Goal: Check status: Check status

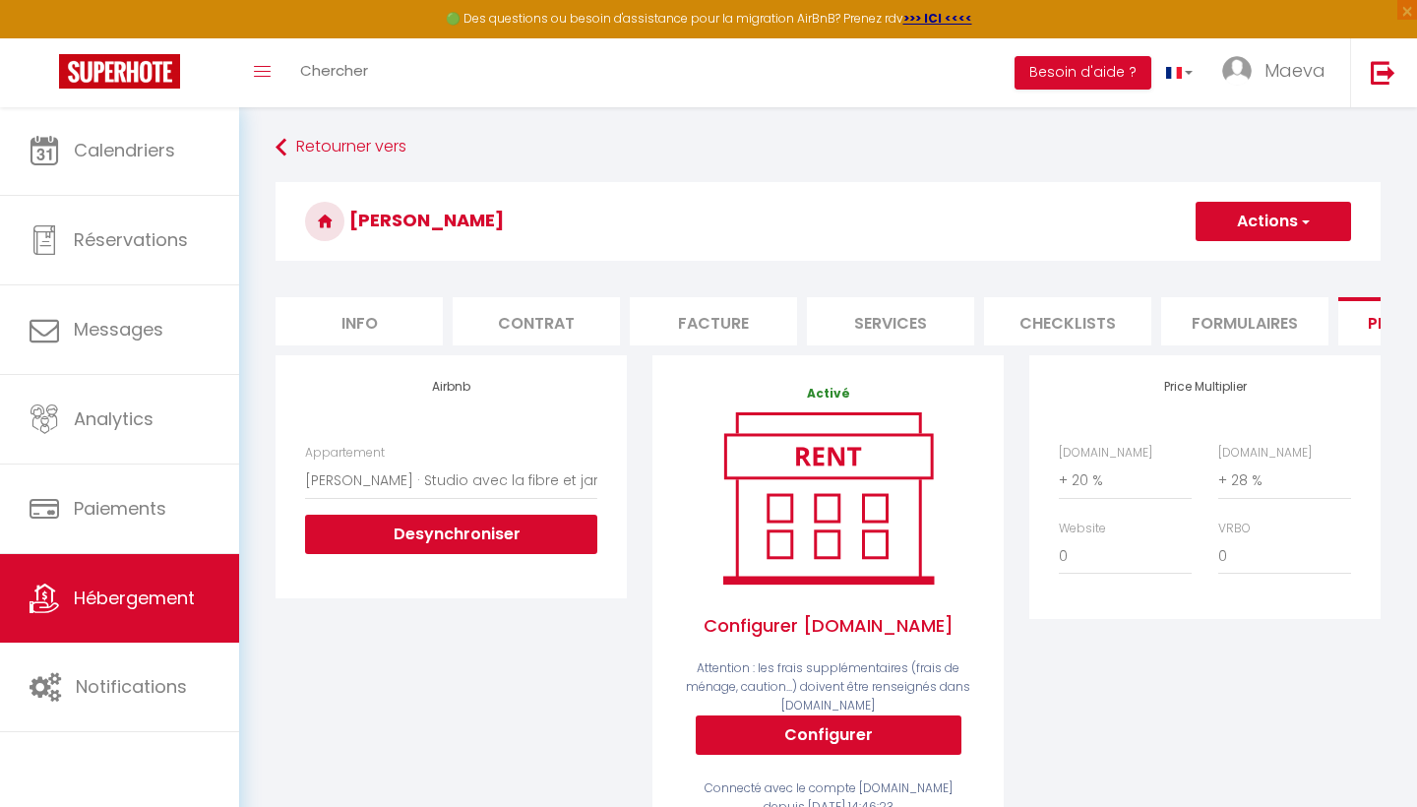
select select "22664-26554001"
select select "+ 20 %"
select select "+ 28 %"
click at [134, 164] on link "Calendriers" at bounding box center [119, 150] width 239 height 89
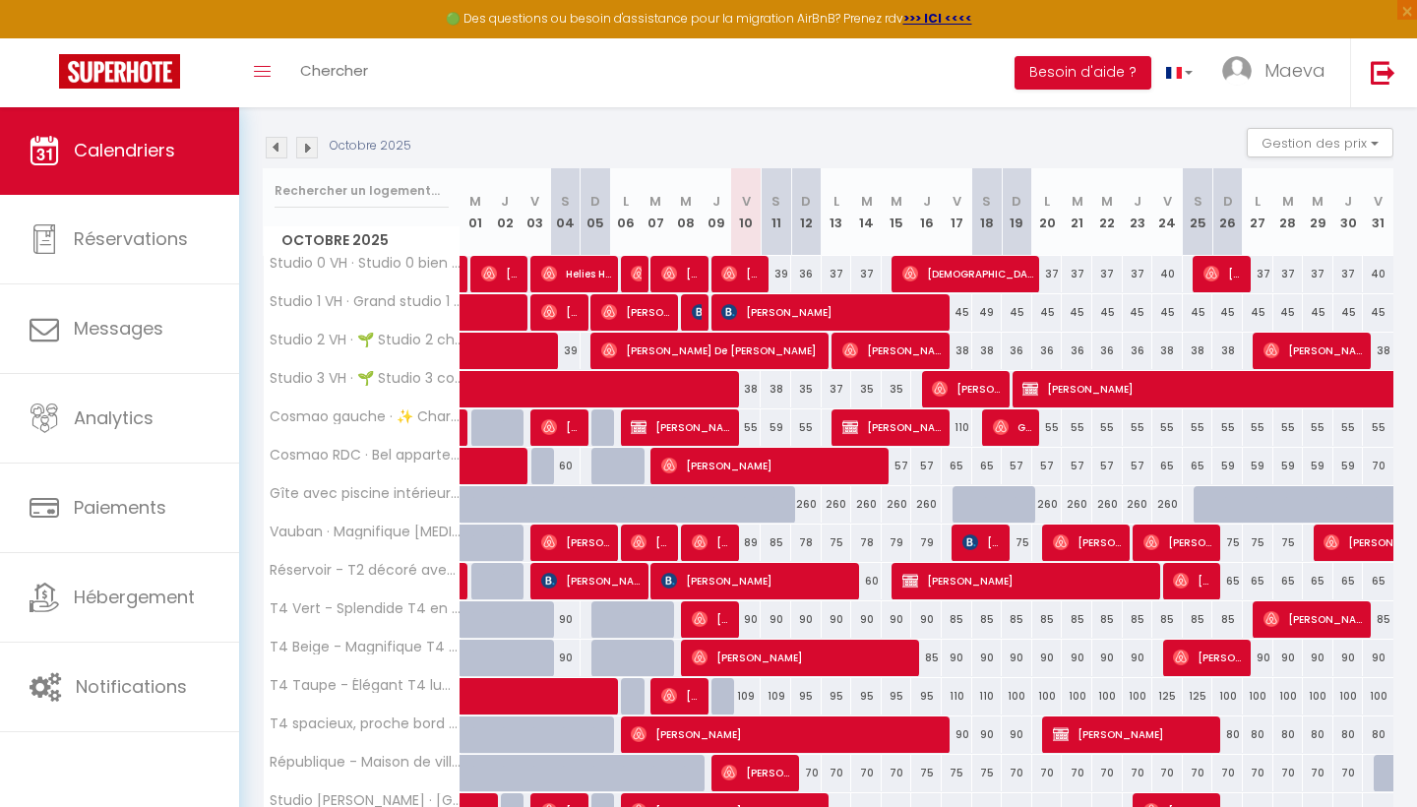
scroll to position [202, 0]
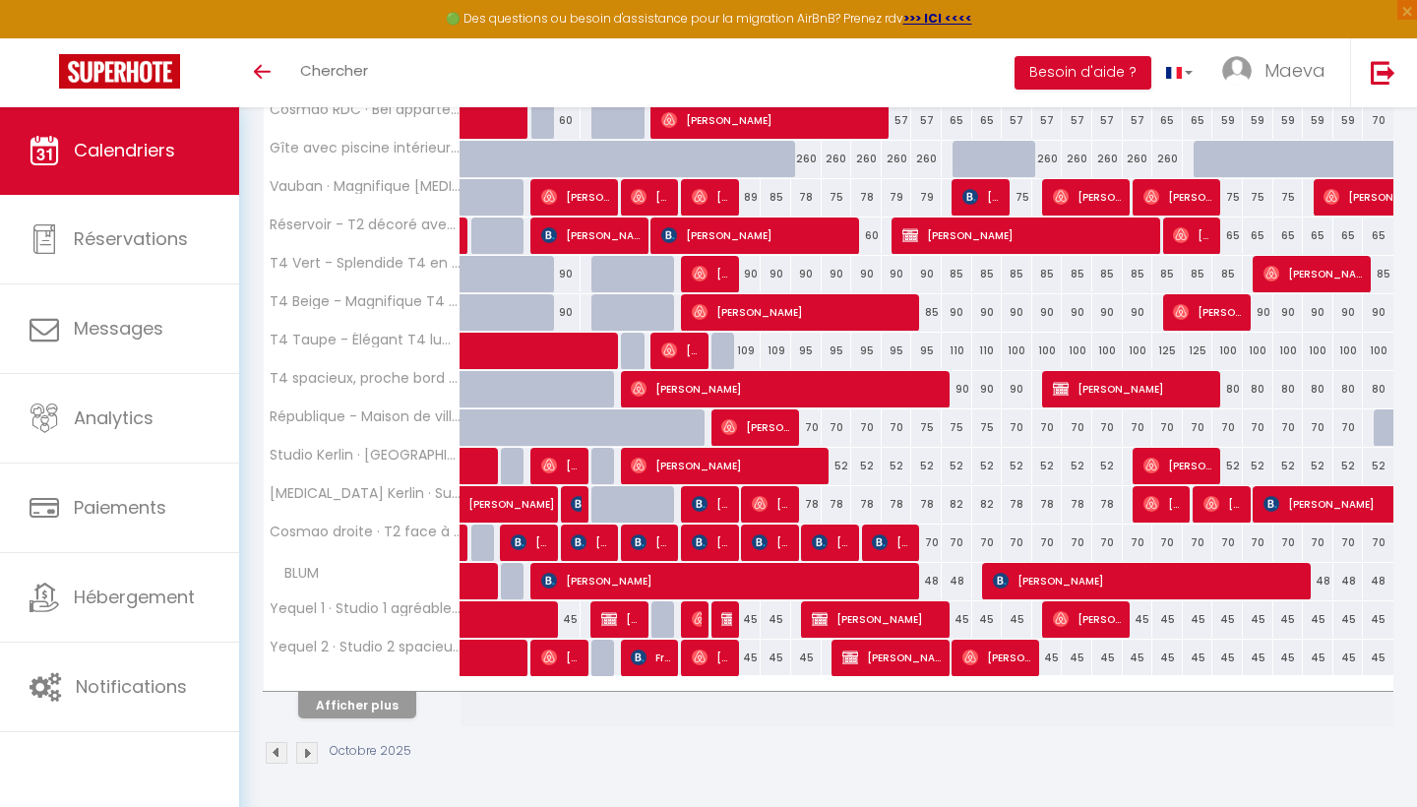
scroll to position [536, 0]
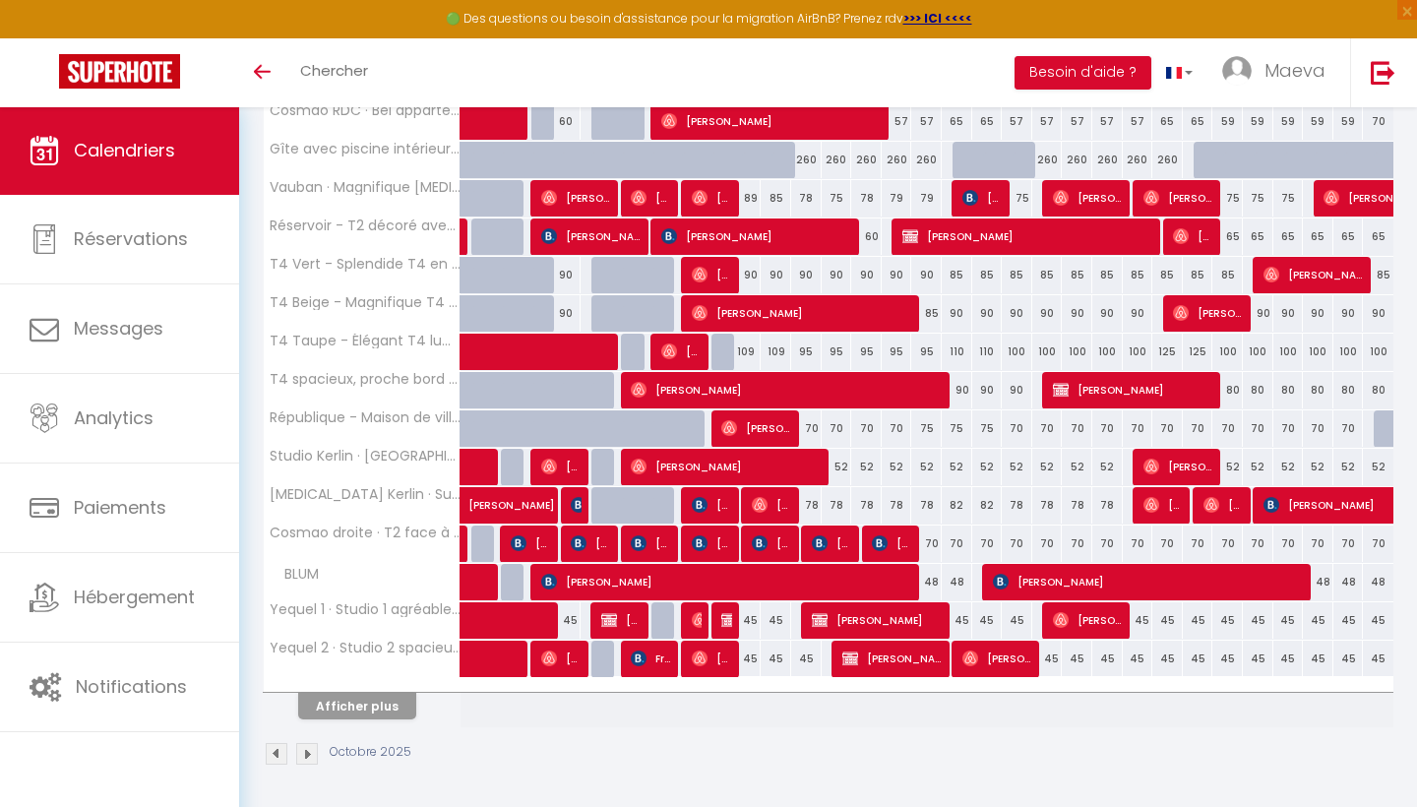
click at [390, 708] on button "Afficher plus" at bounding box center [357, 706] width 118 height 27
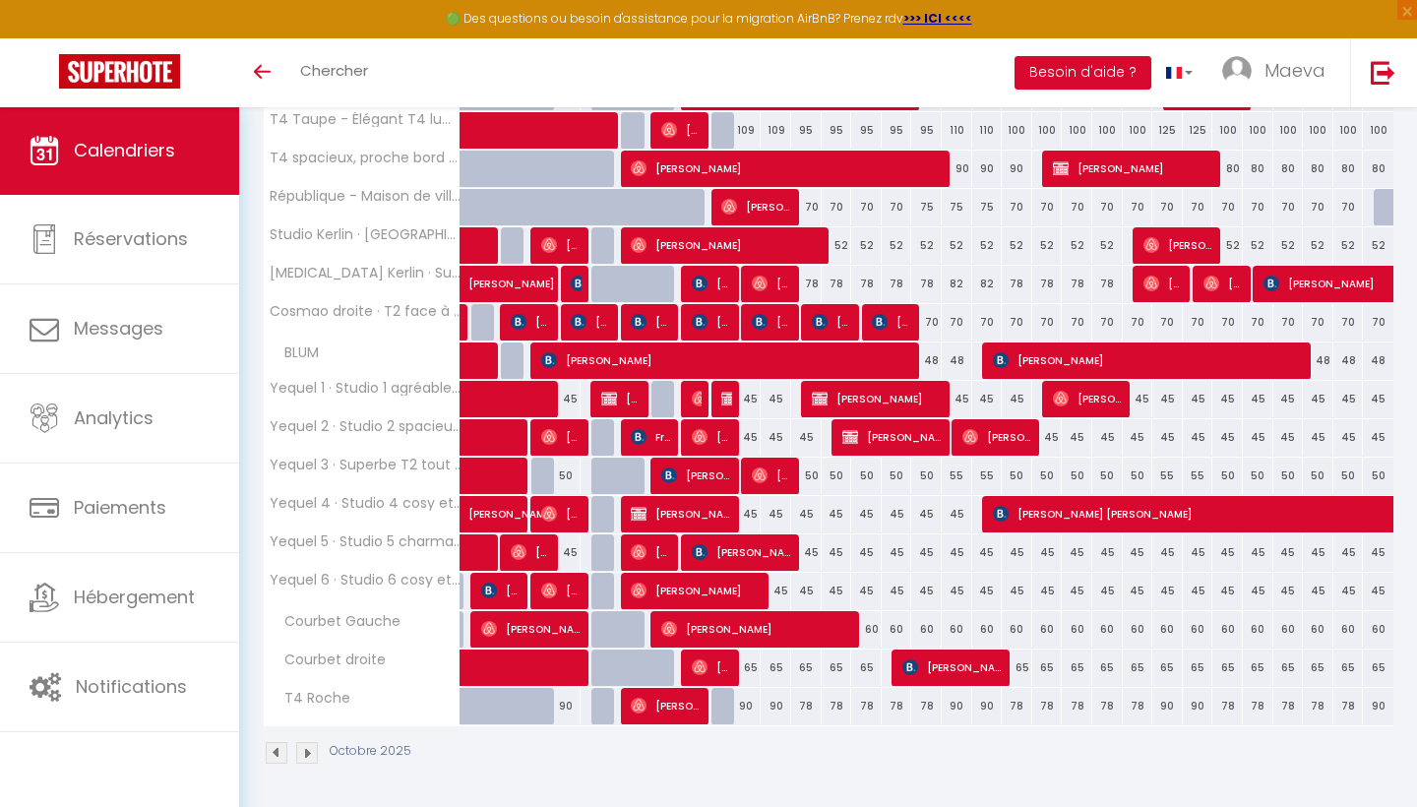
scroll to position [757, 0]
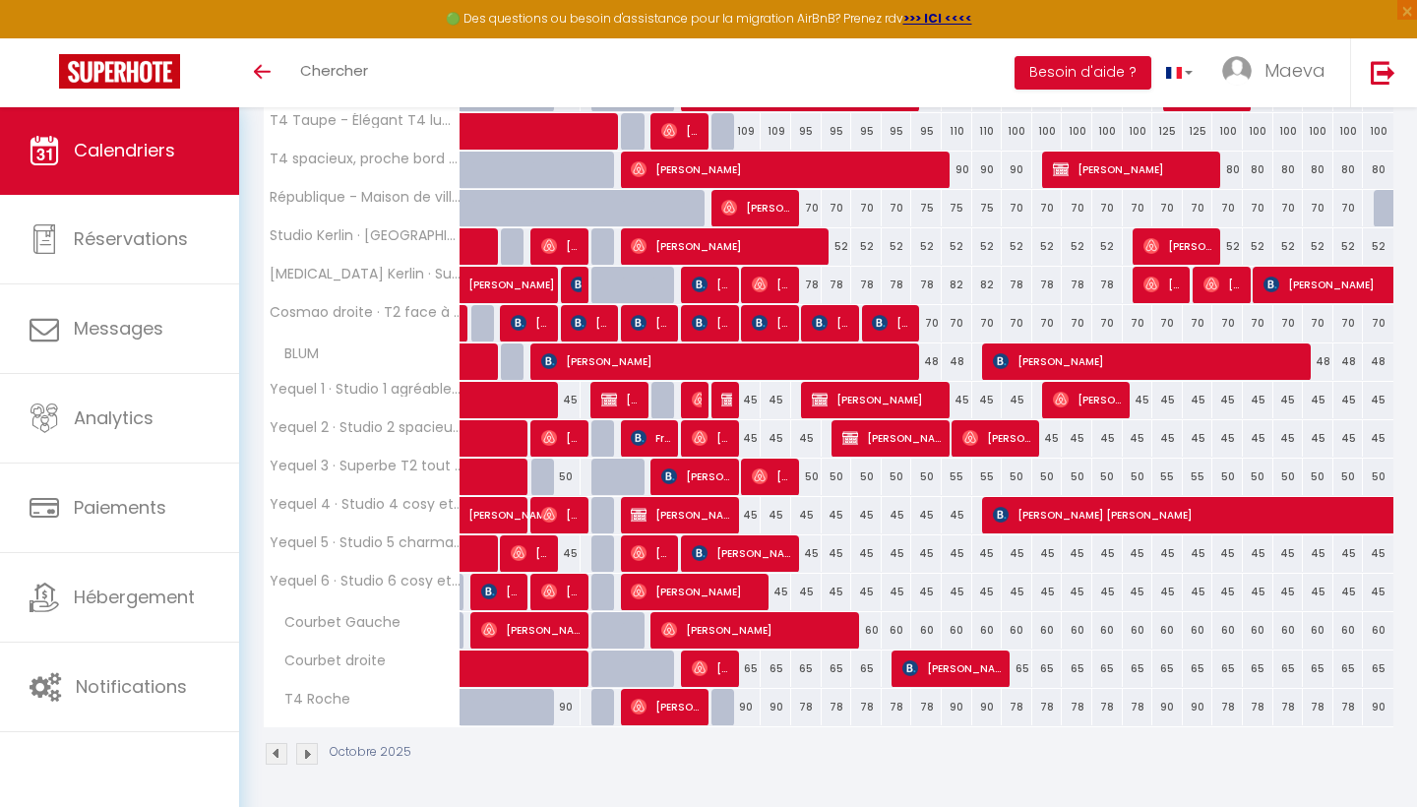
click at [725, 672] on span "Stephane Marquier" at bounding box center [712, 667] width 40 height 37
select select "OK"
select select "0"
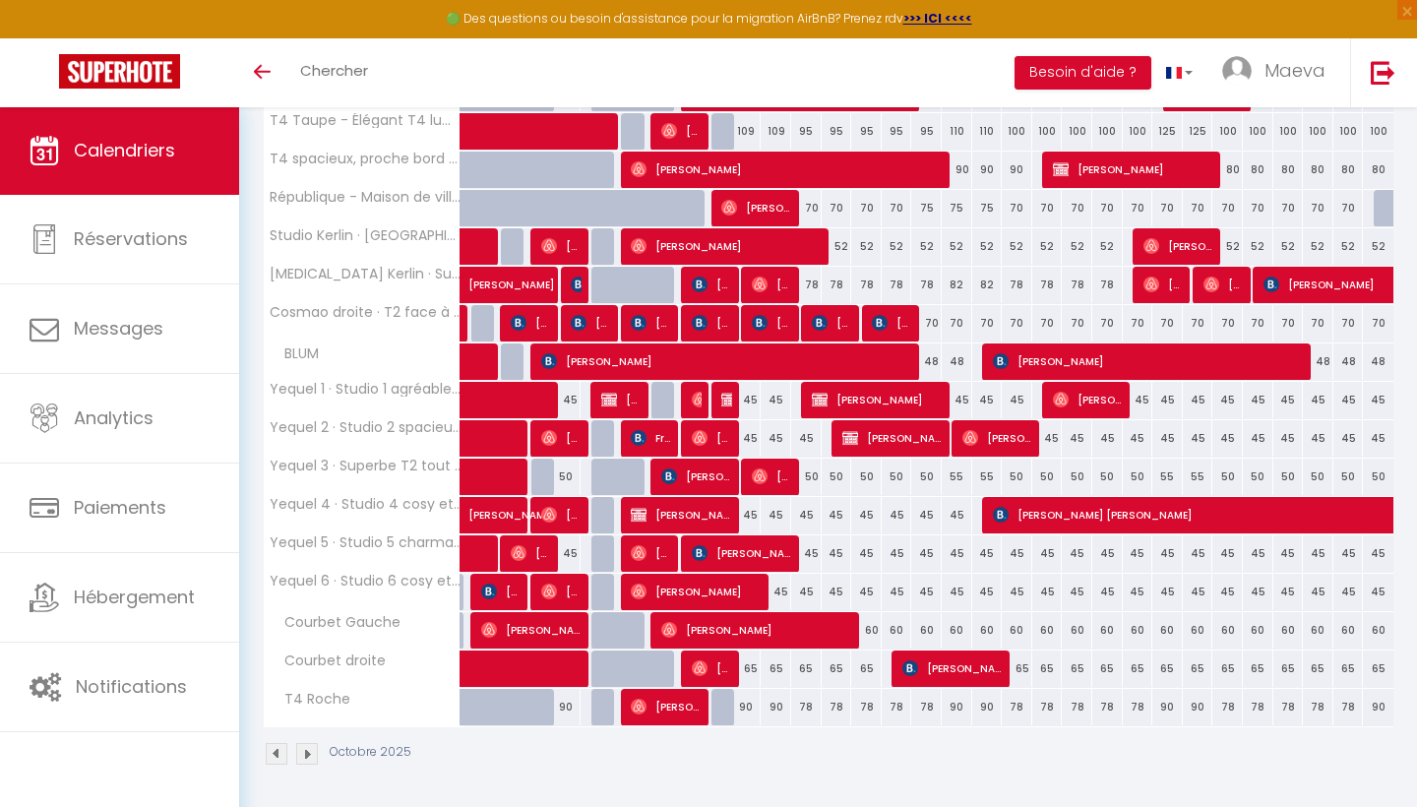
select select "1"
select select
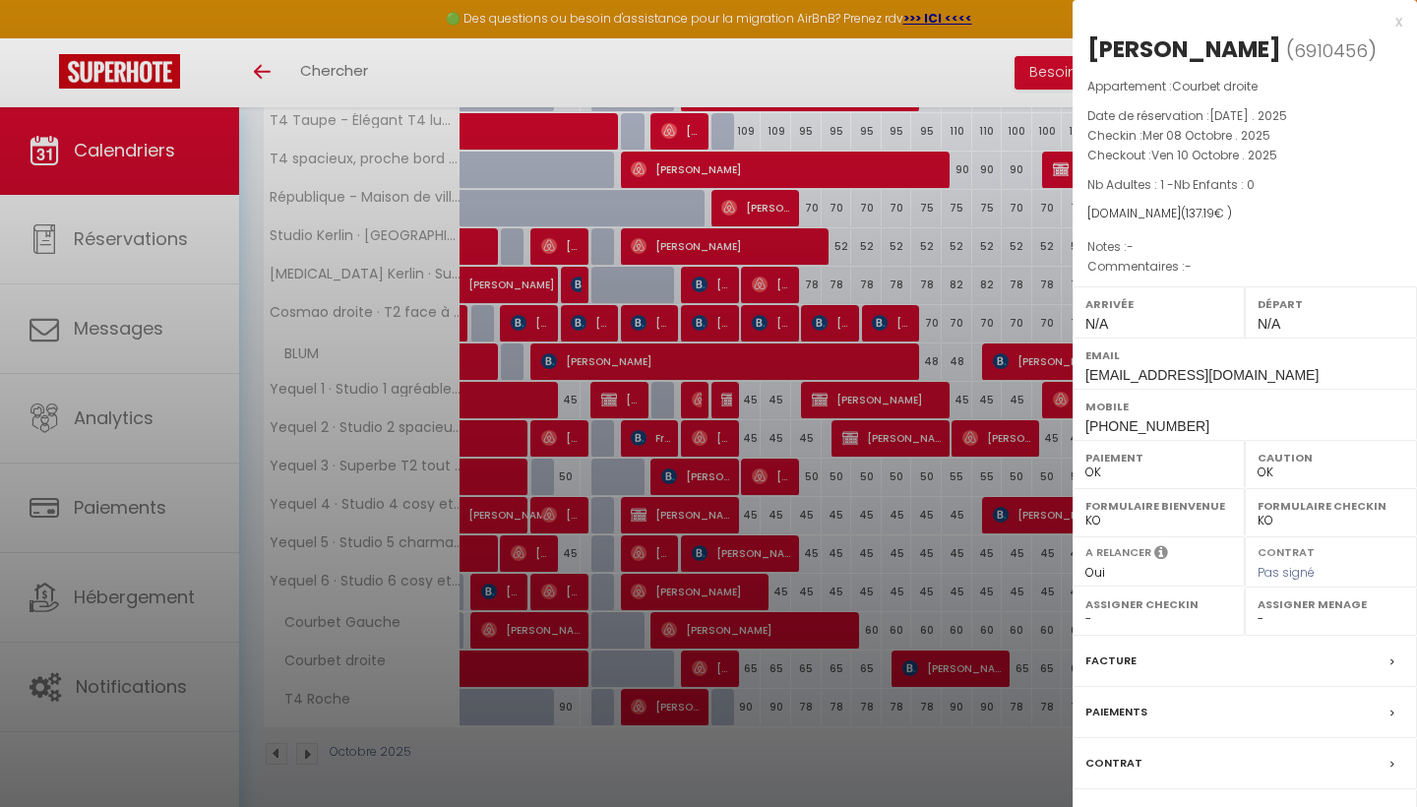
drag, startPoint x: 390, startPoint y: 708, endPoint x: 943, endPoint y: 65, distance: 848.5
click at [943, 65] on div at bounding box center [708, 403] width 1417 height 807
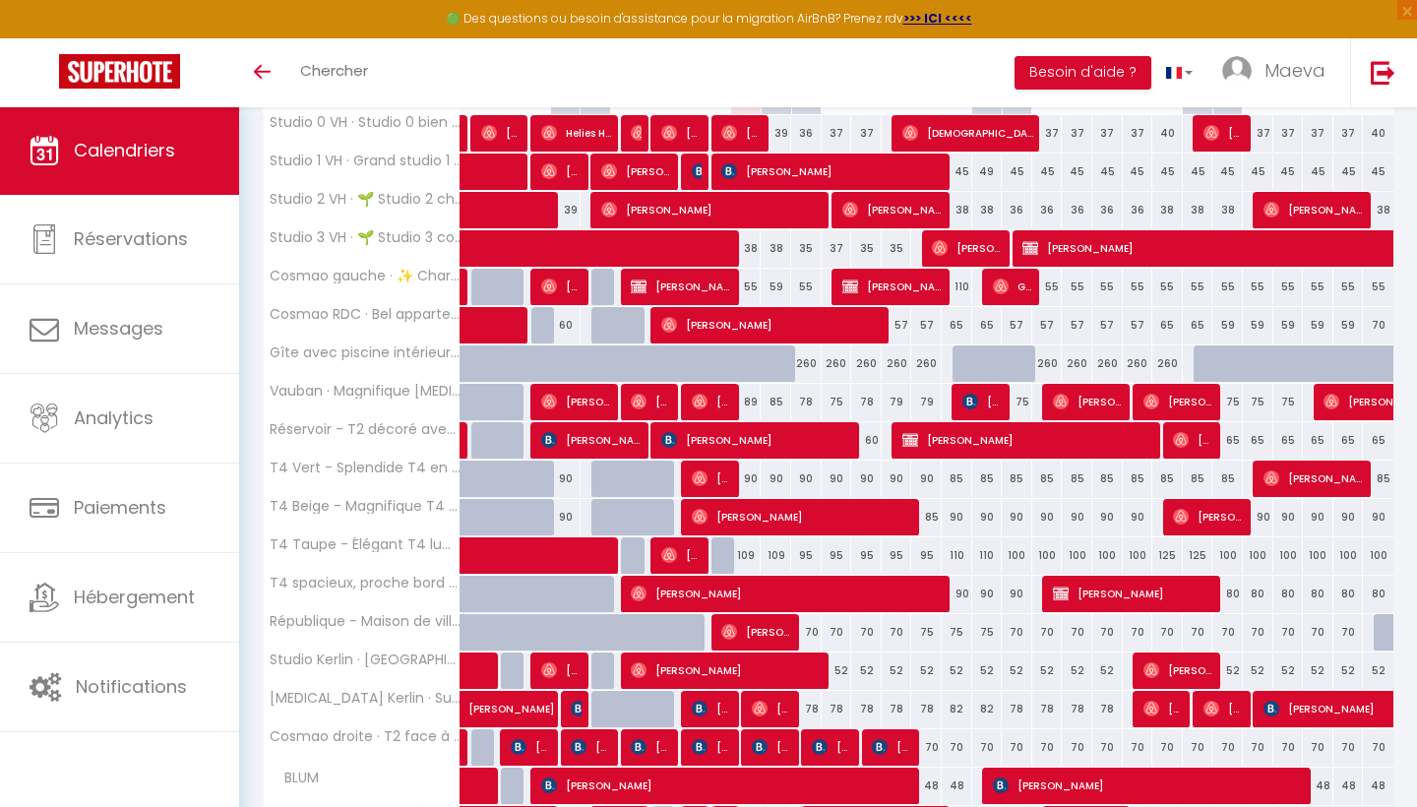
scroll to position [335, 0]
